Goal: Task Accomplishment & Management: Manage account settings

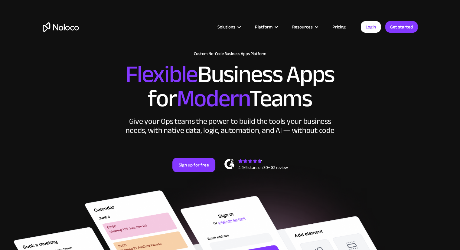
click at [372, 24] on link "Login" at bounding box center [371, 26] width 20 height 11
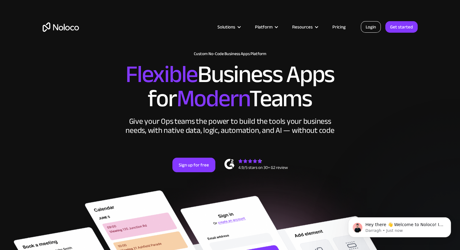
click at [374, 26] on link "Login" at bounding box center [371, 26] width 20 height 11
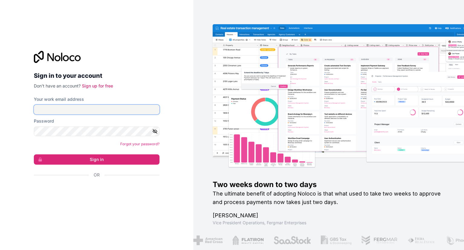
drag, startPoint x: 57, startPoint y: 109, endPoint x: 59, endPoint y: 112, distance: 3.3
click at [59, 112] on input "Your work email address" at bounding box center [97, 110] width 126 height 10
type input "smartsitesonline@gmail.com"
click at [155, 132] on icon "button" at bounding box center [154, 131] width 5 height 5
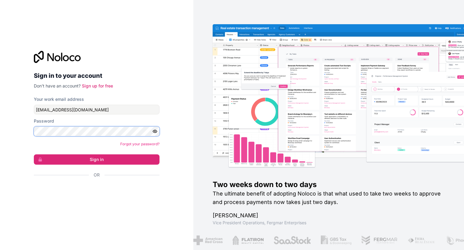
click at [31, 131] on div "Sign in to your account Don't have an account? Sign up for free Your work email…" at bounding box center [96, 125] width 135 height 168
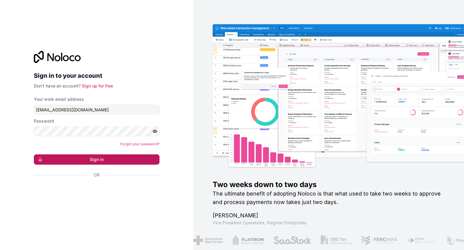
click at [151, 158] on button "Sign in" at bounding box center [97, 159] width 126 height 10
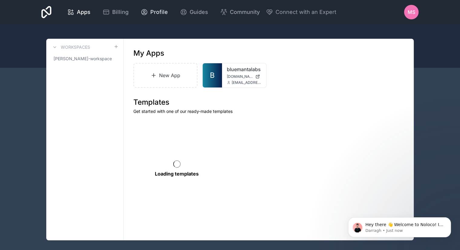
click at [148, 11] on div "Profile" at bounding box center [154, 12] width 27 height 8
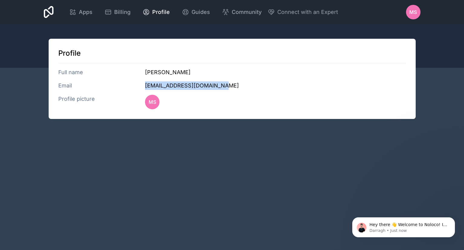
drag, startPoint x: 226, startPoint y: 87, endPoint x: 134, endPoint y: 81, distance: 92.7
click at [134, 81] on div "Email [EMAIL_ADDRESS][DOMAIN_NAME]" at bounding box center [232, 85] width 348 height 8
copy div "[EMAIL_ADDRESS][DOMAIN_NAME]"
click at [52, 10] on icon at bounding box center [49, 12] width 10 height 12
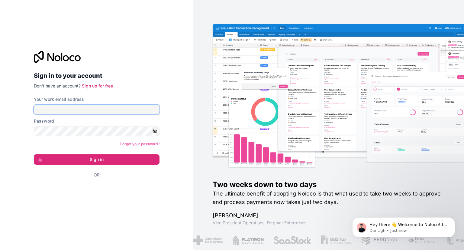
click at [71, 109] on input "Your work email address" at bounding box center [97, 110] width 126 height 10
paste input "[EMAIL_ADDRESS][DOMAIN_NAME]"
type input "[EMAIL_ADDRESS][DOMAIN_NAME]"
click at [169, 140] on div "Sign in to your account Don't have an account? Sign up for free Your work email…" at bounding box center [97, 125] width 194 height 250
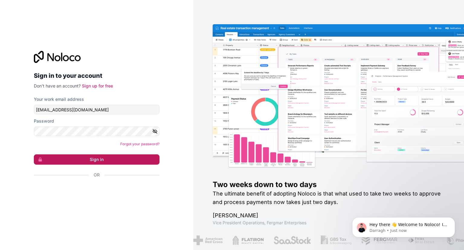
click at [110, 160] on button "Sign in" at bounding box center [97, 159] width 126 height 10
